Goal: Task Accomplishment & Management: Manage account settings

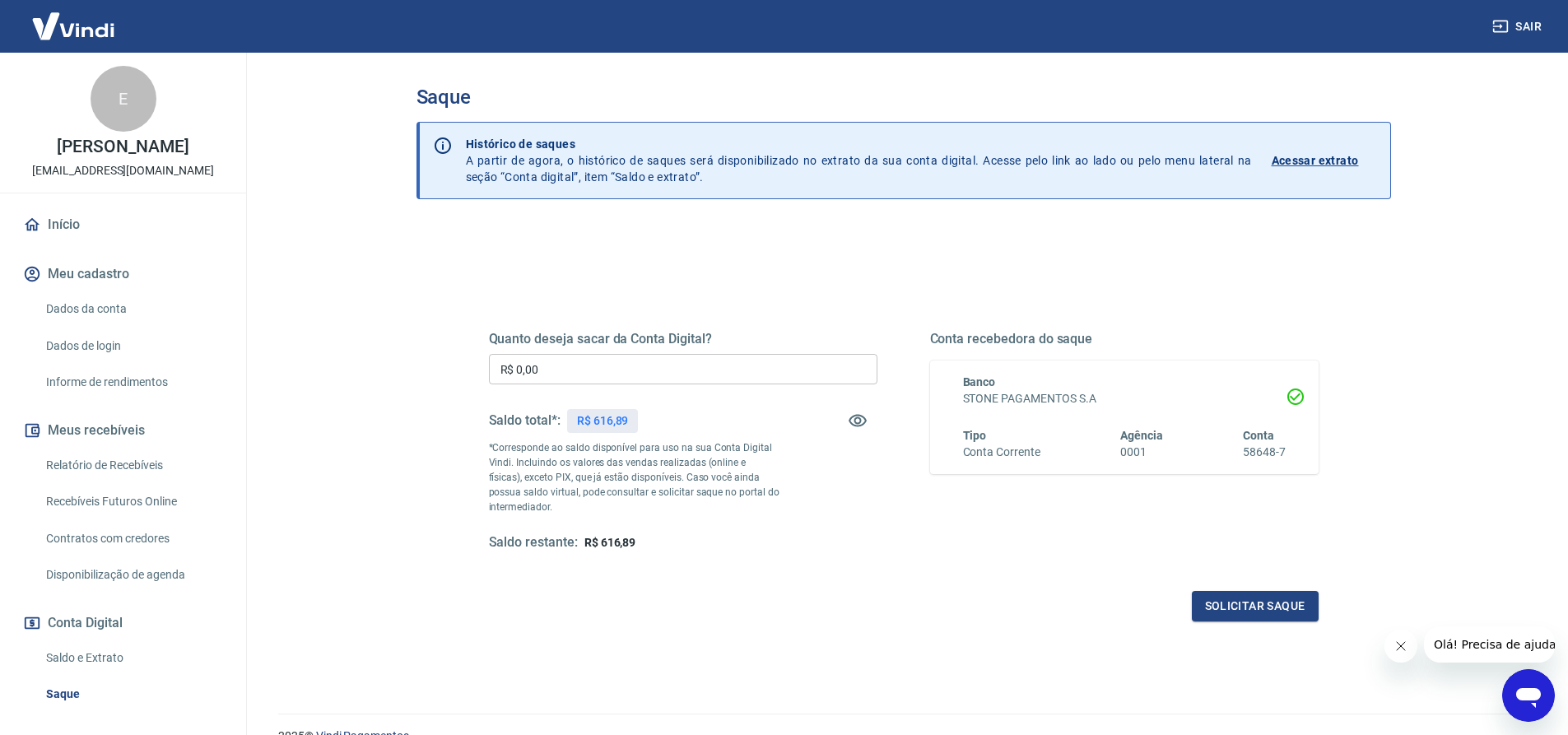
click at [588, 375] on input "R$ 0,00" at bounding box center [682, 369] width 388 height 30
type input "R$ 616,89"
click at [1225, 604] on button "Solicitar saque" at bounding box center [1254, 606] width 127 height 30
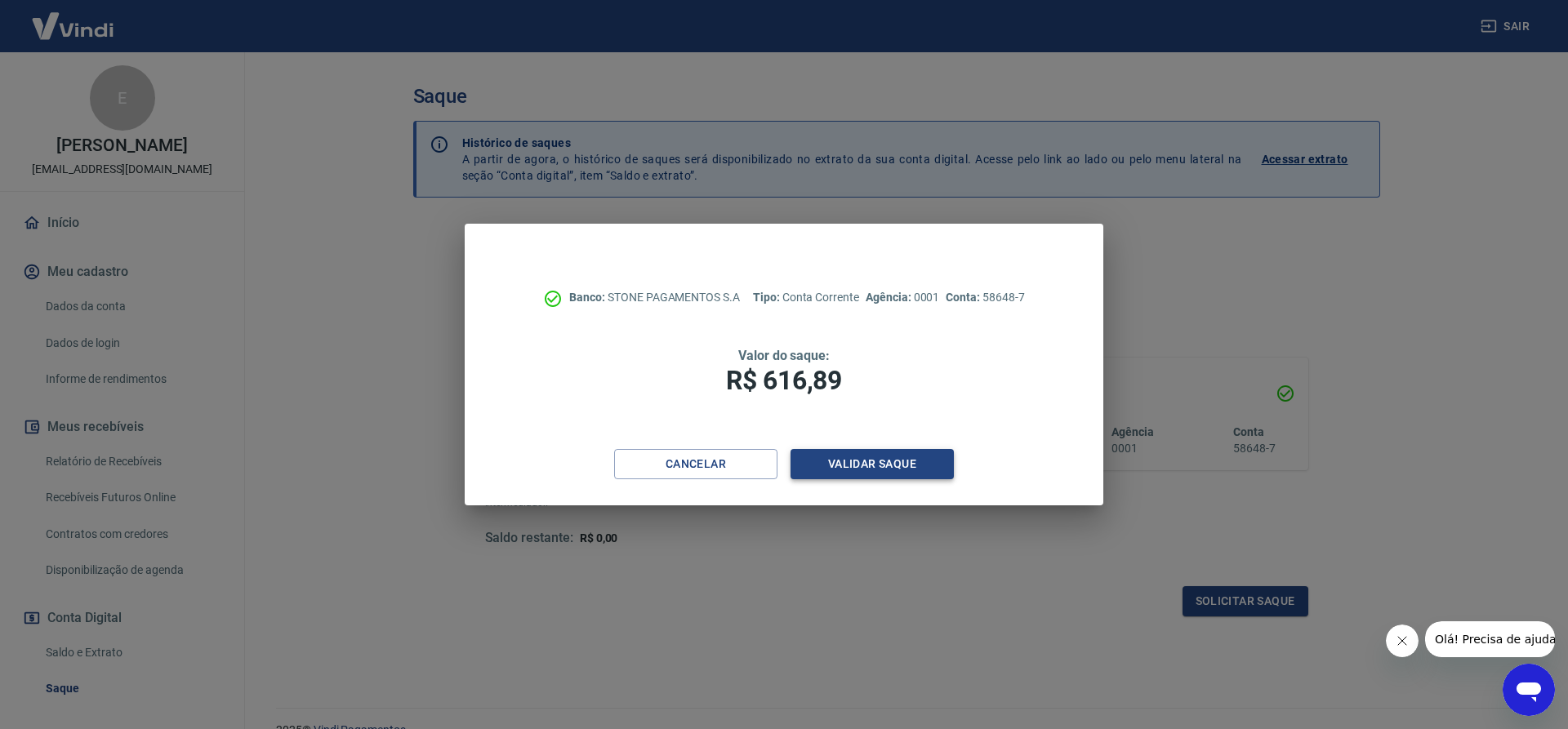
click at [855, 472] on button "Validar saque" at bounding box center [872, 464] width 163 height 30
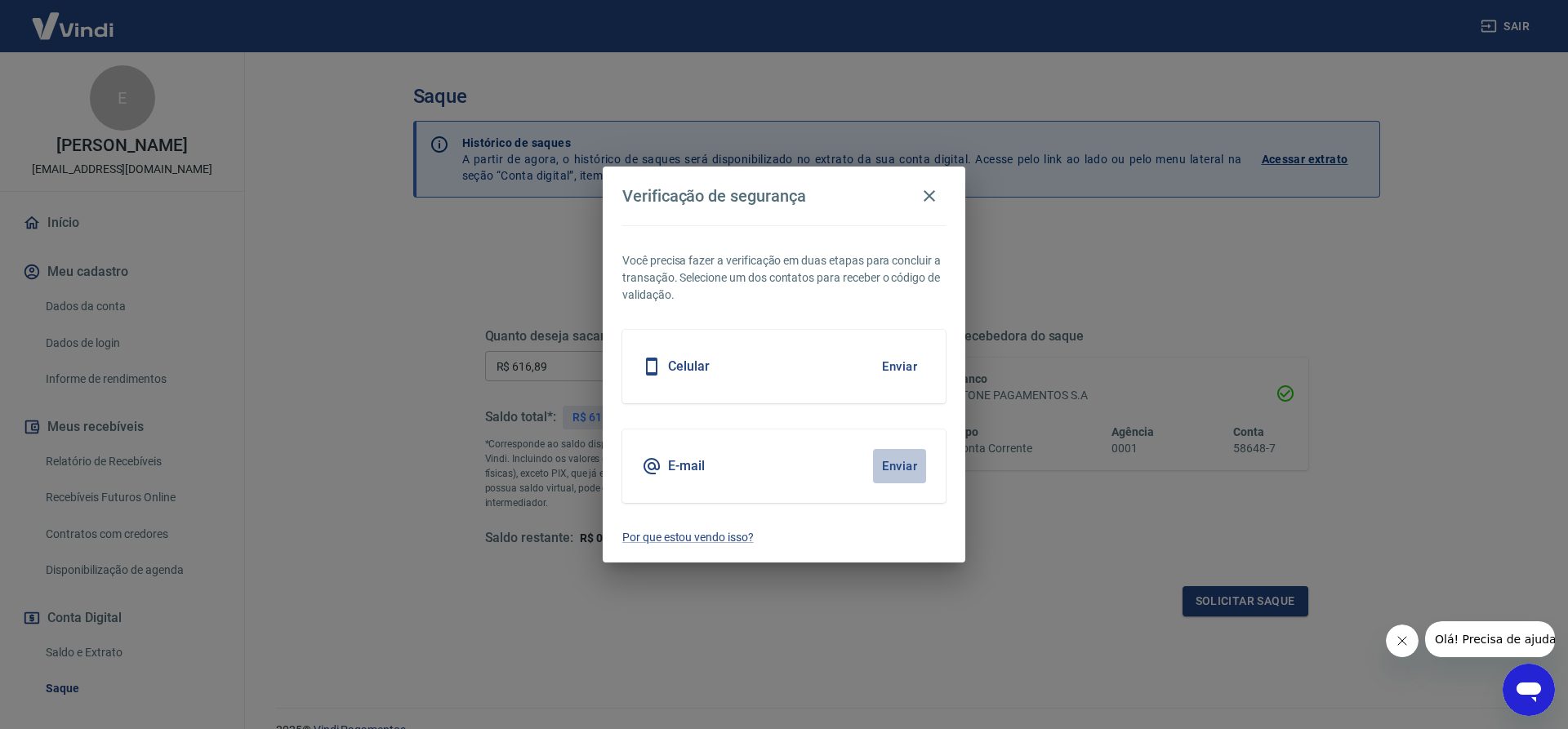
click at [910, 466] on button "Enviar" at bounding box center [899, 467] width 53 height 35
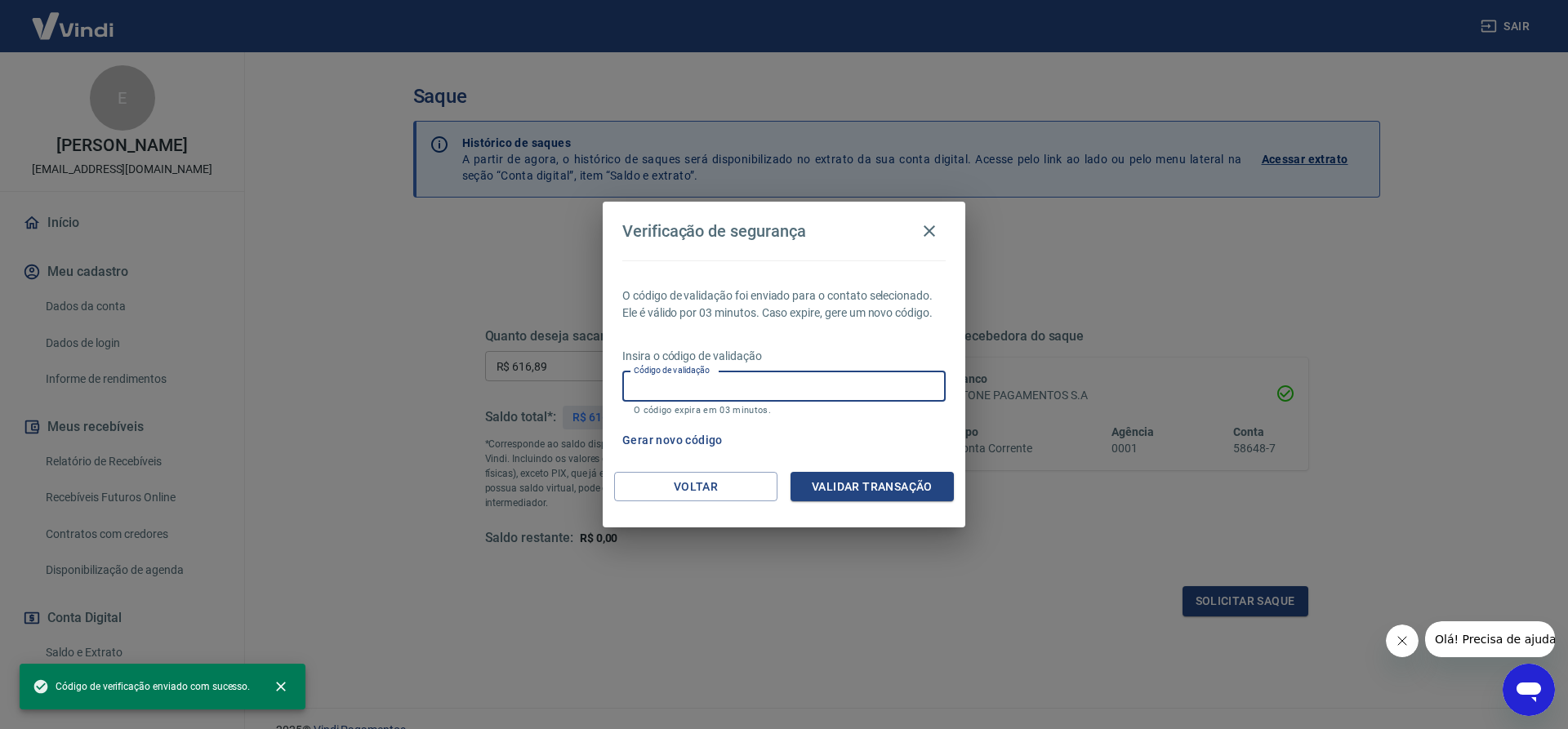
click at [767, 392] on input "Código de validação" at bounding box center [784, 386] width 324 height 30
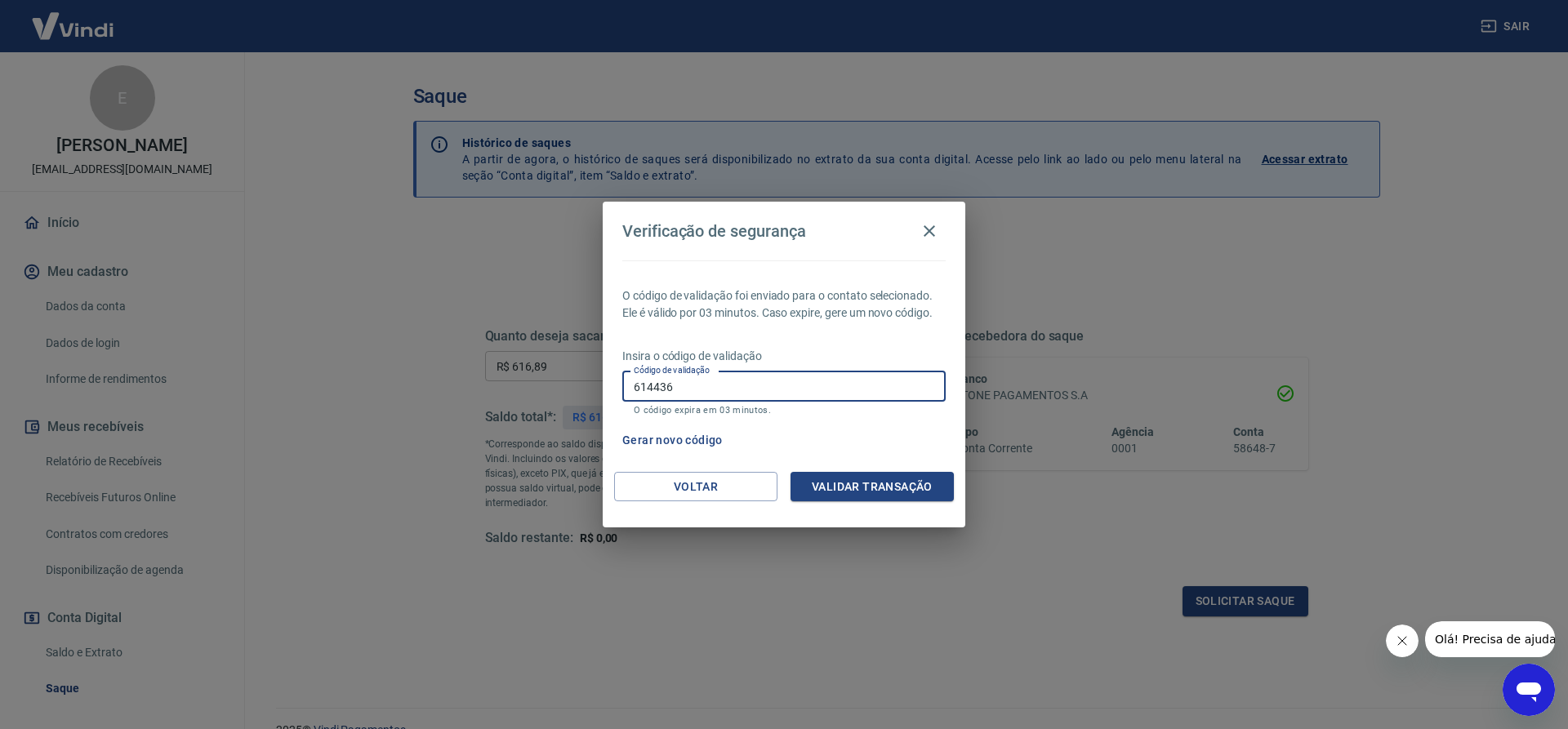
click at [882, 503] on div "Voltar Validar transação" at bounding box center [784, 499] width 363 height 57
click at [678, 382] on input "614436" at bounding box center [784, 386] width 324 height 30
type input "614439"
click at [848, 487] on button "Validar transação" at bounding box center [872, 486] width 163 height 30
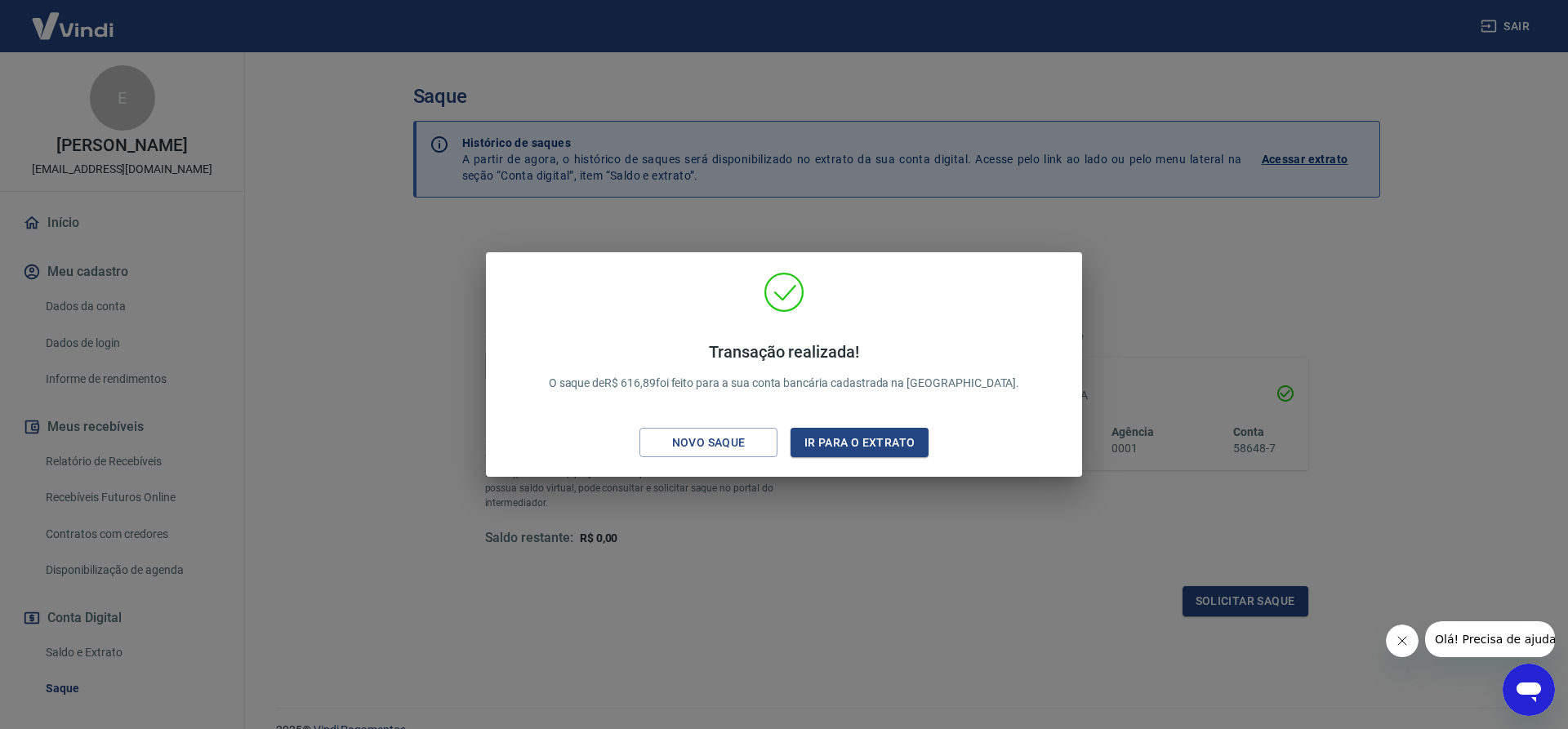
click at [843, 502] on div "Transação realizada! O saque de R$ 616,89 foi feito para a sua conta bancária c…" at bounding box center [784, 364] width 1568 height 729
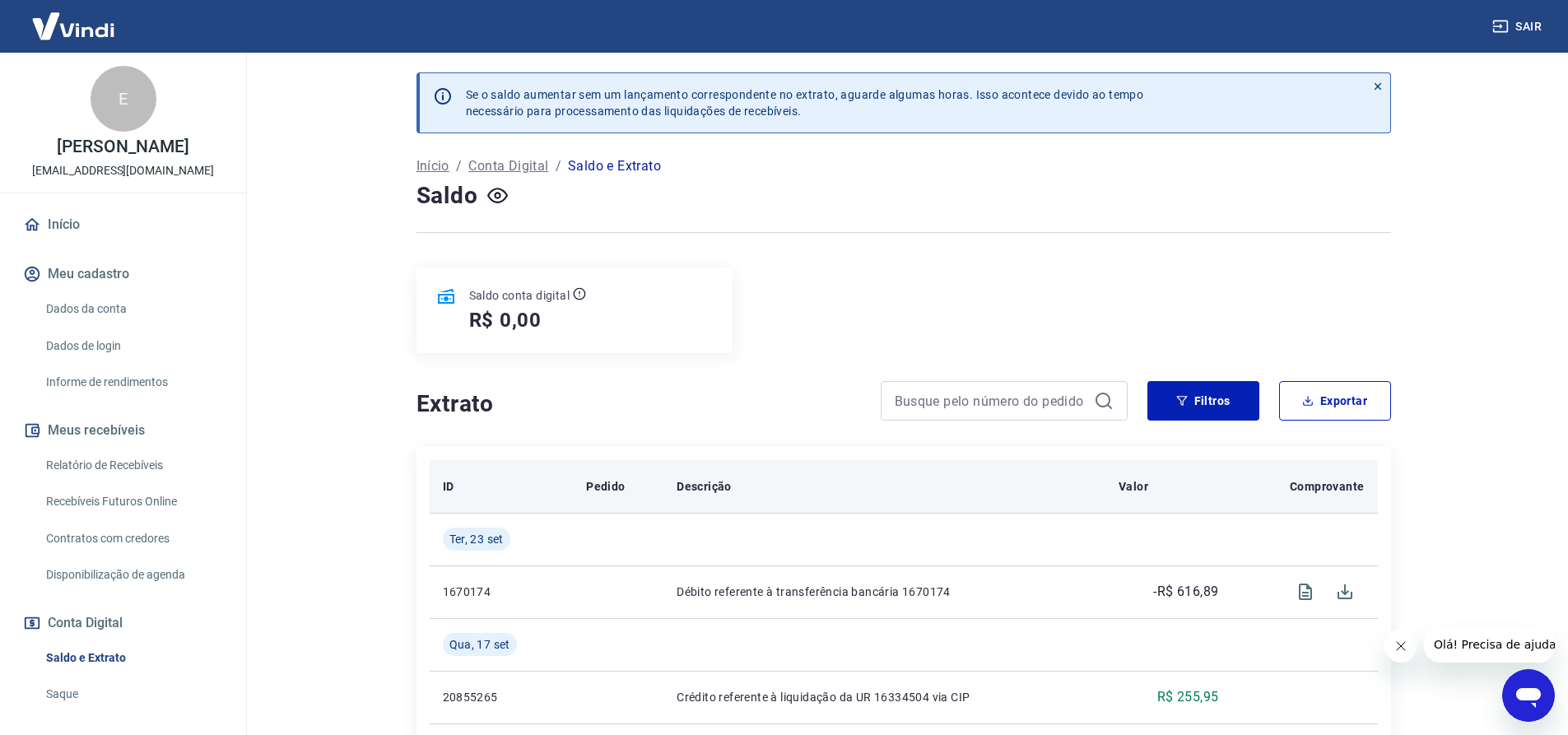
scroll to position [165, 0]
